Goal: Information Seeking & Learning: Learn about a topic

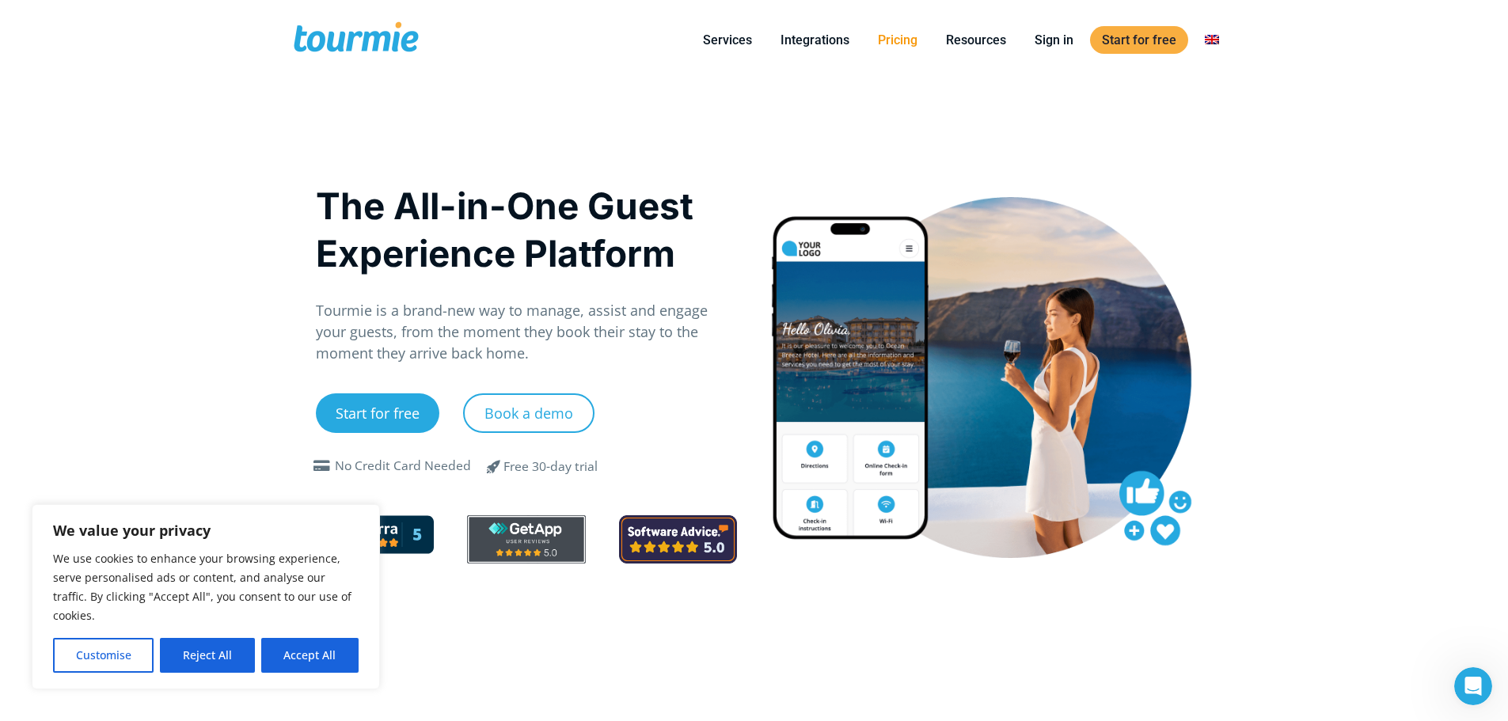
click at [912, 44] on link "Pricing" at bounding box center [897, 40] width 63 height 20
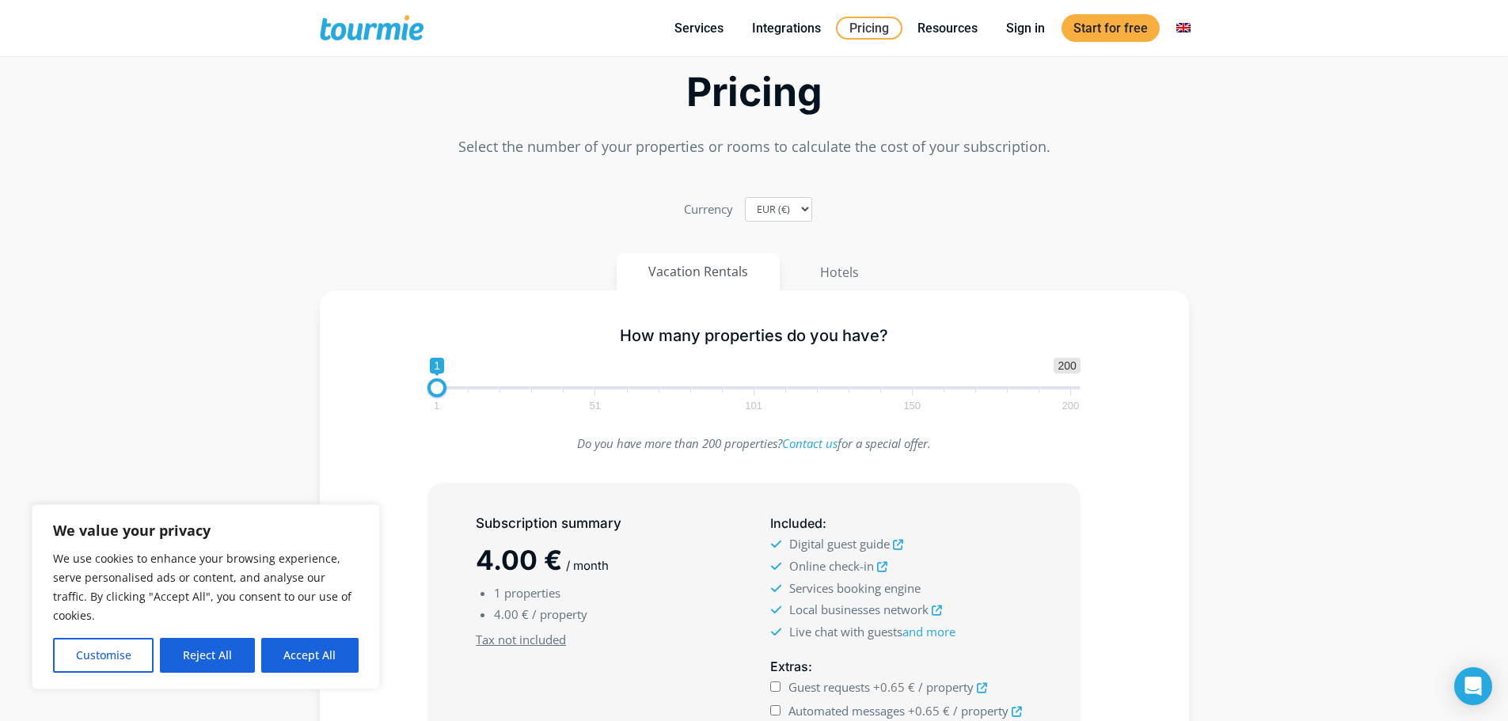
scroll to position [79, 0]
drag, startPoint x: 436, startPoint y: 388, endPoint x: 504, endPoint y: 397, distance: 68.6
click at [504, 397] on span "1 200 0 0 22 1 51 101 150 200" at bounding box center [754, 382] width 653 height 51
type input "18"
drag, startPoint x: 502, startPoint y: 390, endPoint x: 489, endPoint y: 389, distance: 12.8
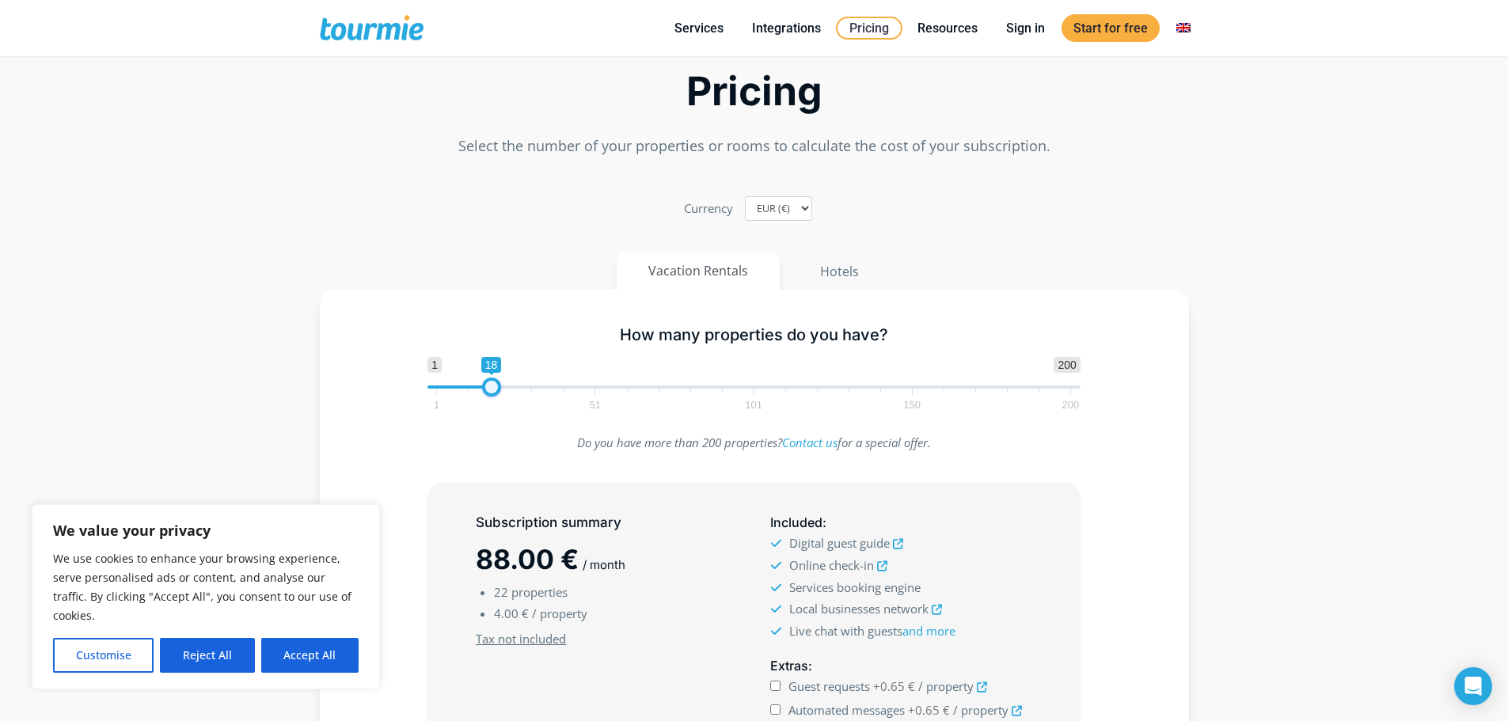
click at [489, 389] on span at bounding box center [491, 387] width 19 height 19
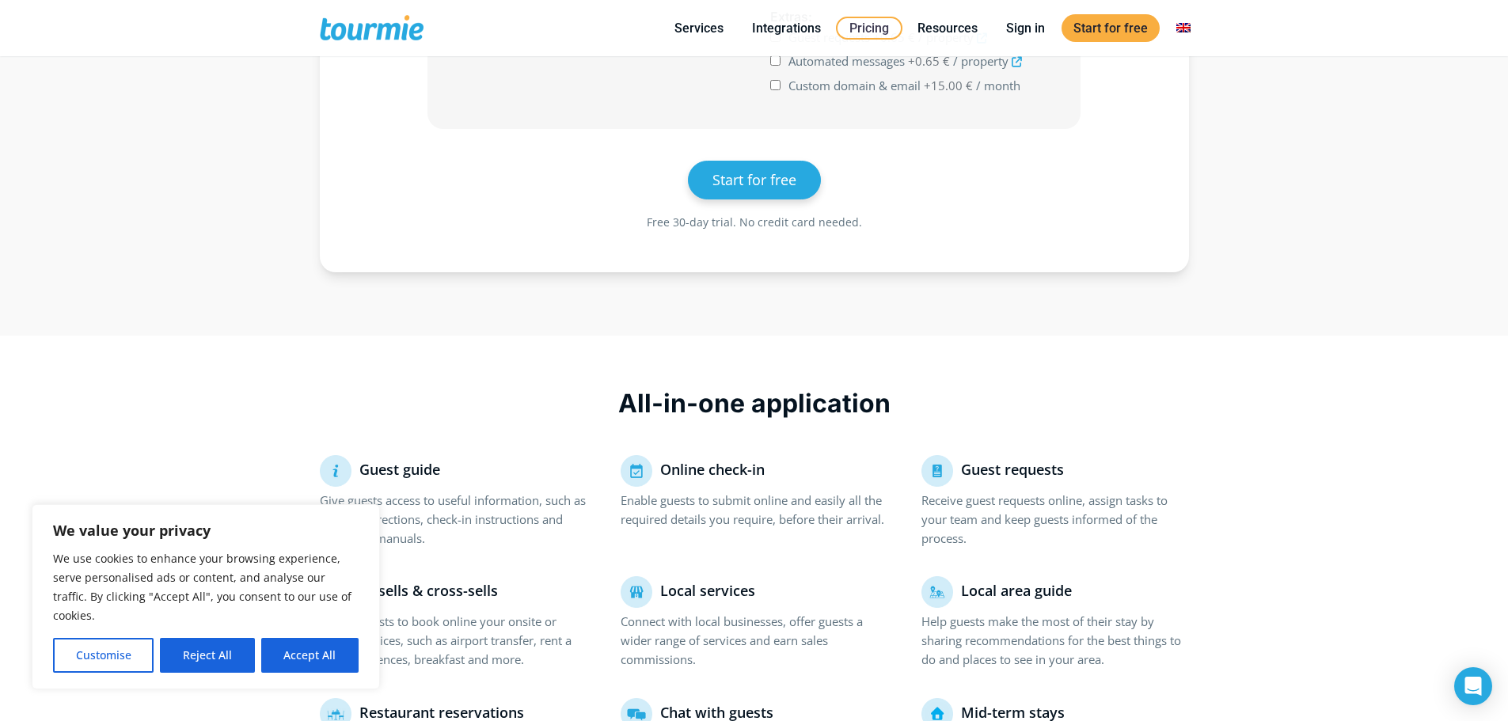
scroll to position [724, 0]
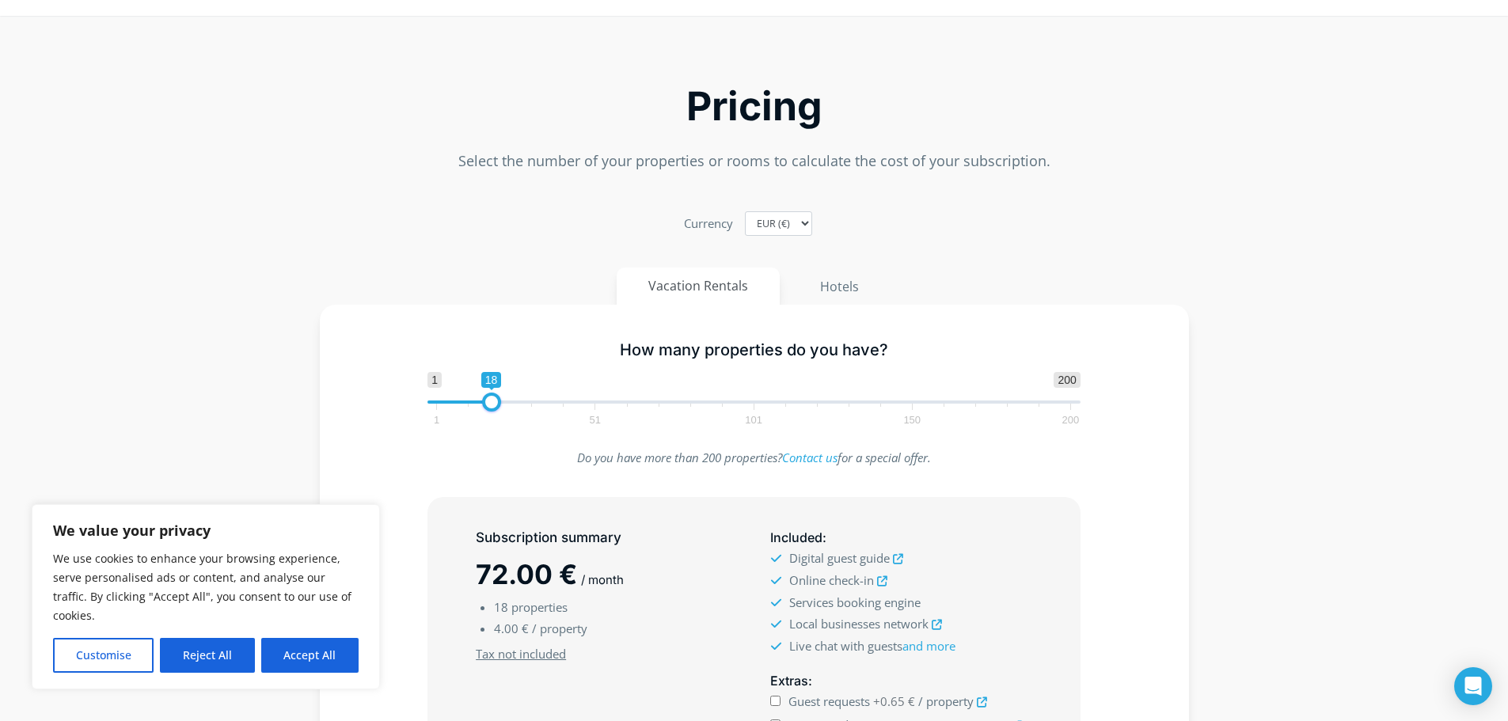
scroll to position [0, 0]
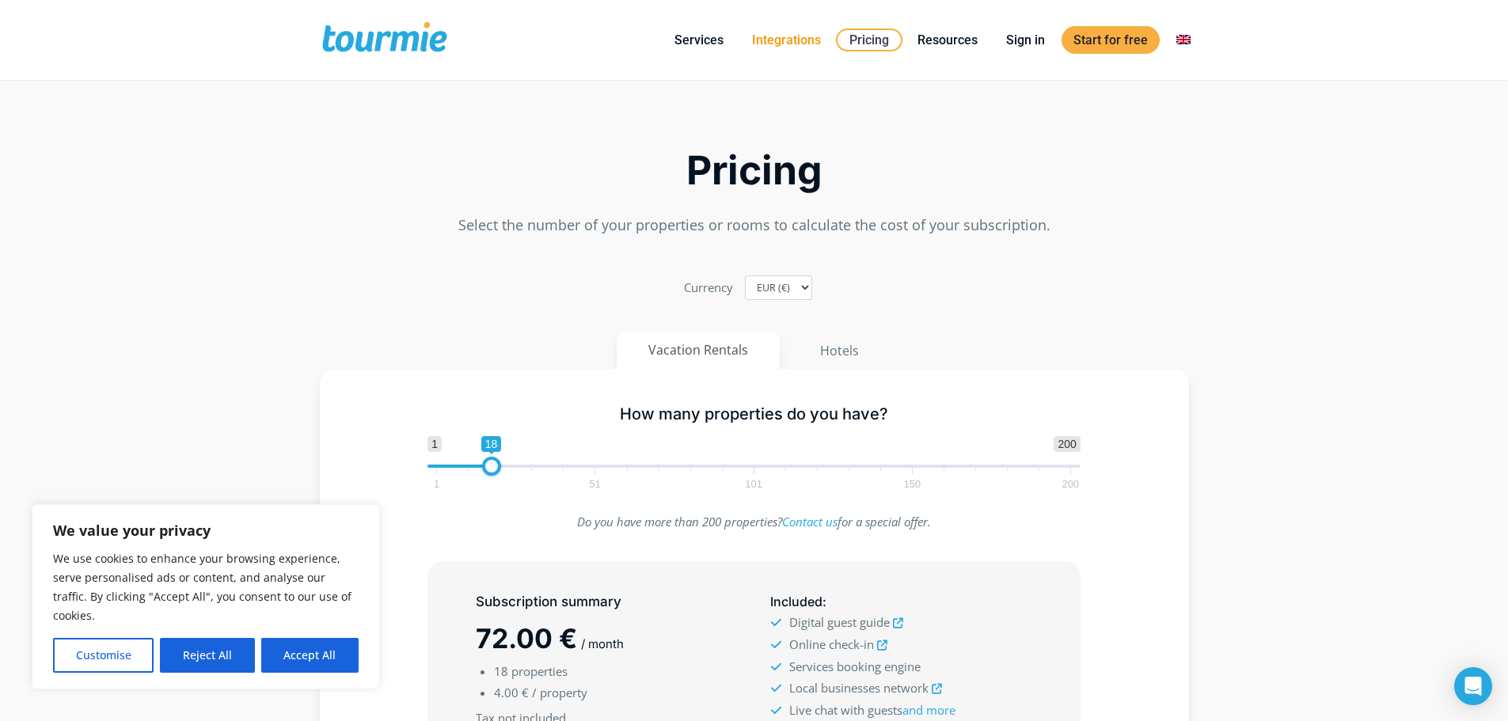
click at [778, 36] on link "Integrations" at bounding box center [786, 40] width 93 height 20
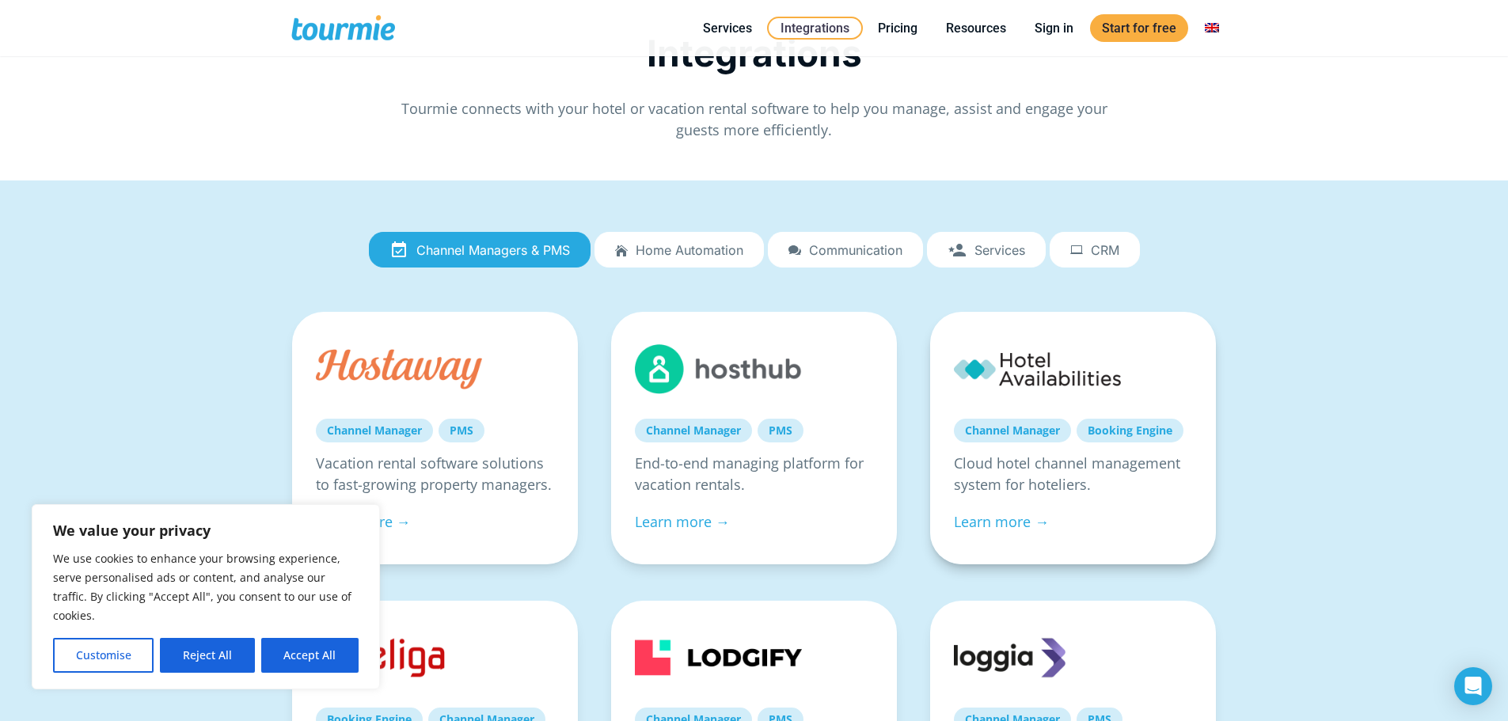
scroll to position [84, 0]
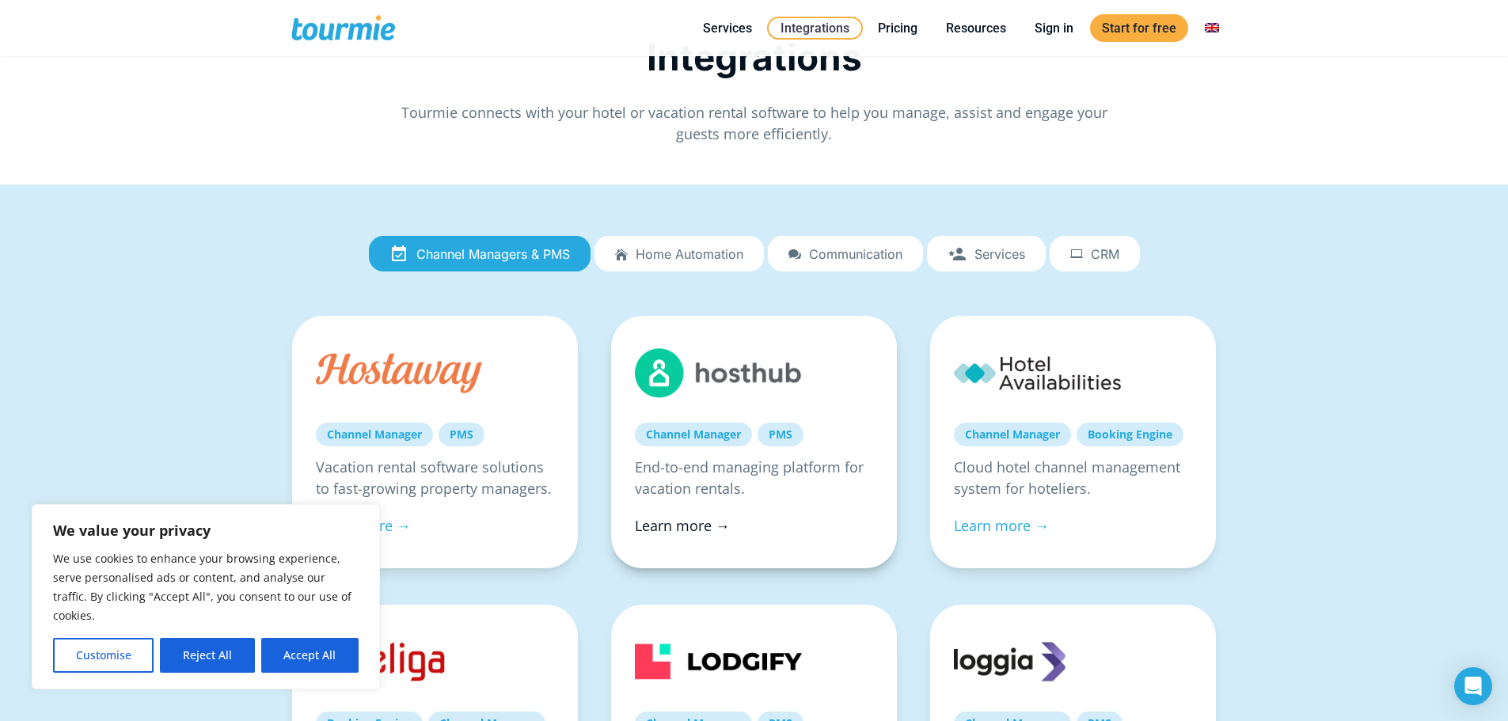
click at [683, 528] on link "Learn more →" at bounding box center [682, 525] width 95 height 19
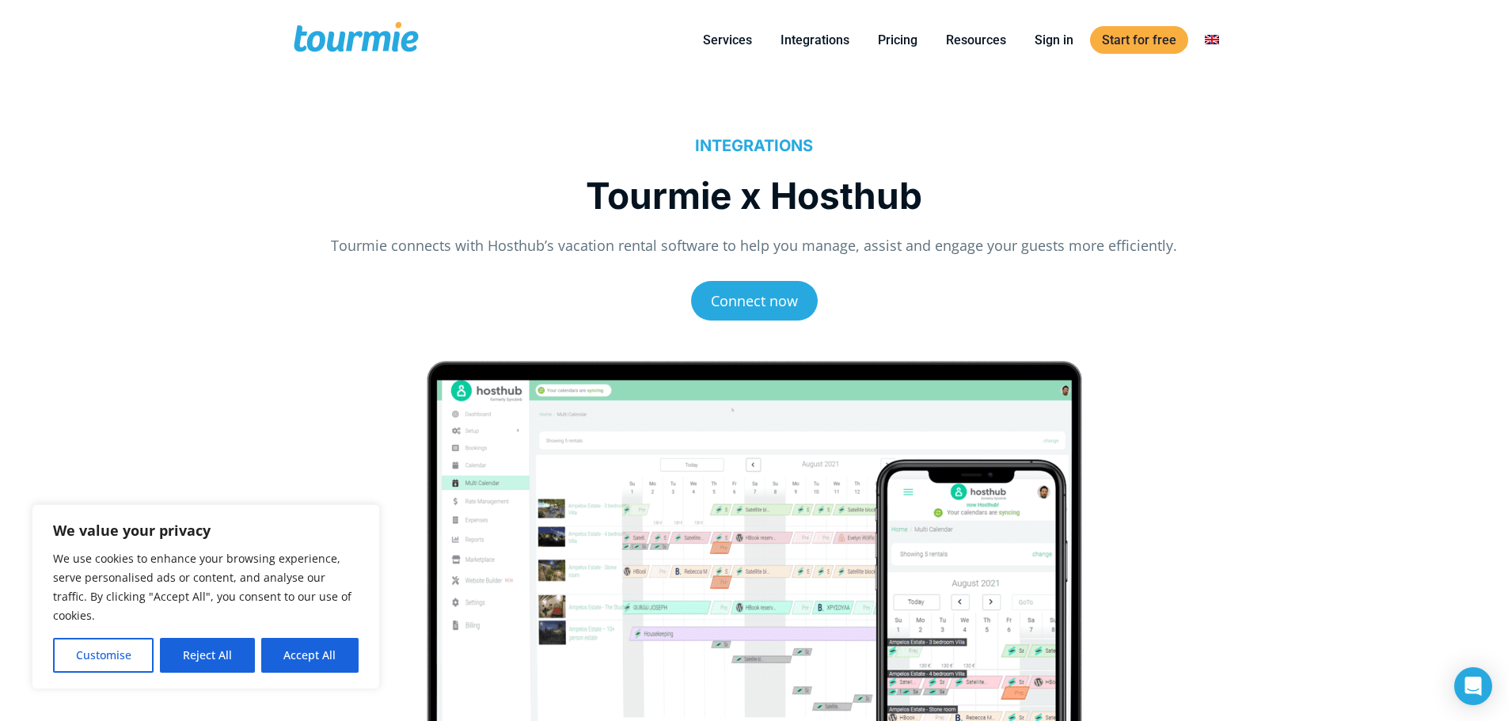
click at [330, 45] on span at bounding box center [356, 39] width 130 height 37
